Goal: Task Accomplishment & Management: Manage account settings

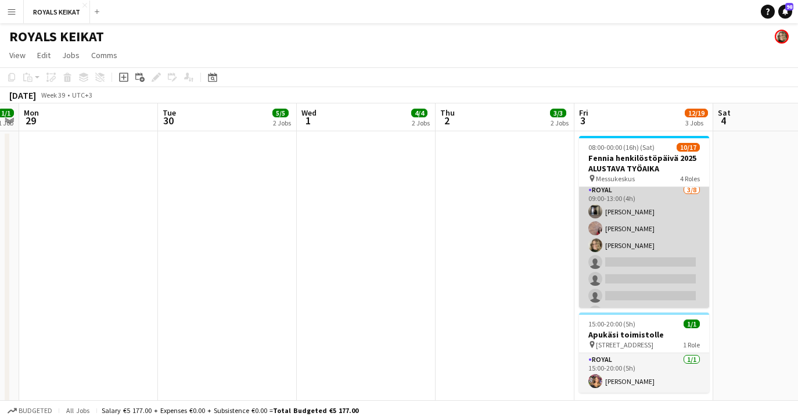
scroll to position [59, 0]
click at [635, 252] on app-card-role "Royal [DATE] 09:00-13:00 (4h) [PERSON_NAME] [PERSON_NAME] [PERSON_NAME] single-…" at bounding box center [644, 245] width 130 height 157
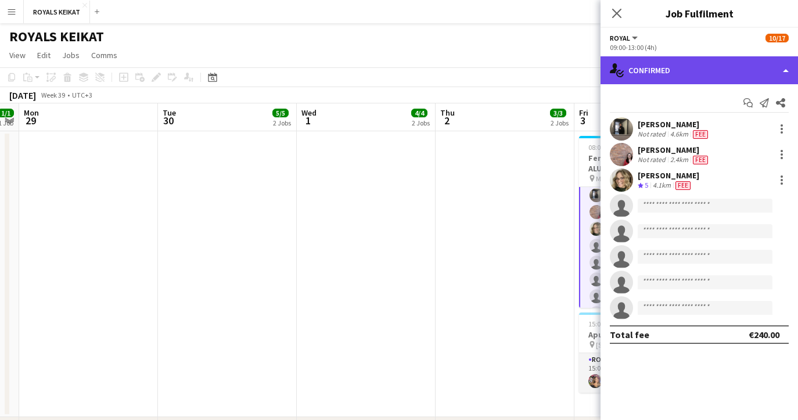
click at [702, 65] on div "single-neutral-actions-check-2 Confirmed" at bounding box center [698, 70] width 197 height 28
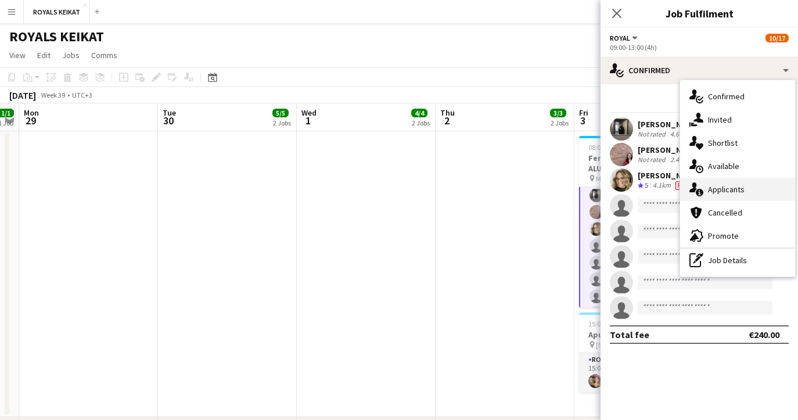
click at [741, 190] on span "Applicants" at bounding box center [726, 189] width 37 height 10
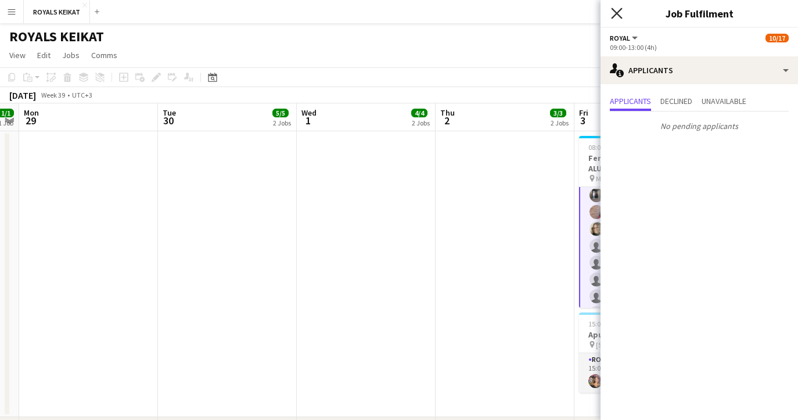
click at [612, 8] on icon "Close pop-in" at bounding box center [616, 13] width 11 height 11
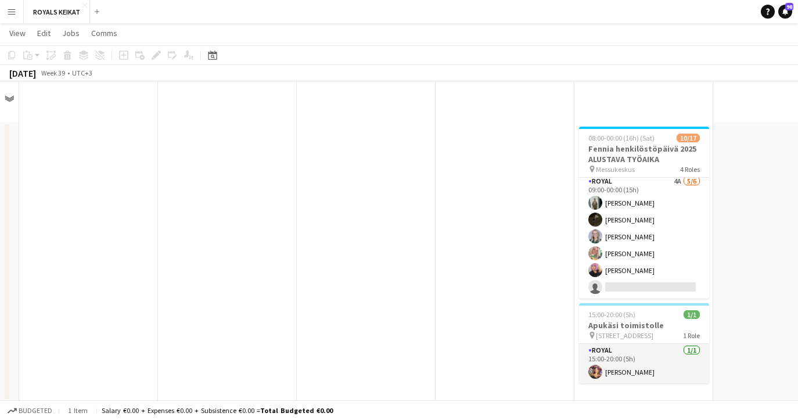
scroll to position [0, 0]
